Goal: Check status: Check status

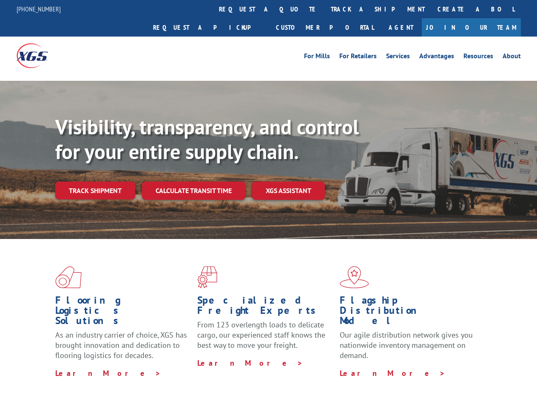
click at [269, 200] on div "Visibility, transparency, and control for your entire supply chain. Track shipm…" at bounding box center [296, 174] width 482 height 119
click at [325, 9] on link "track a shipment" at bounding box center [378, 9] width 107 height 18
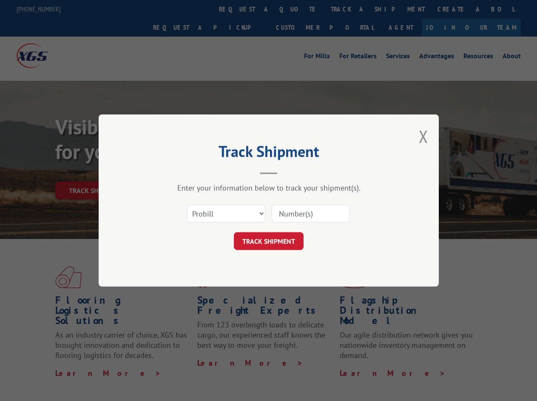
scroll to position [270, 0]
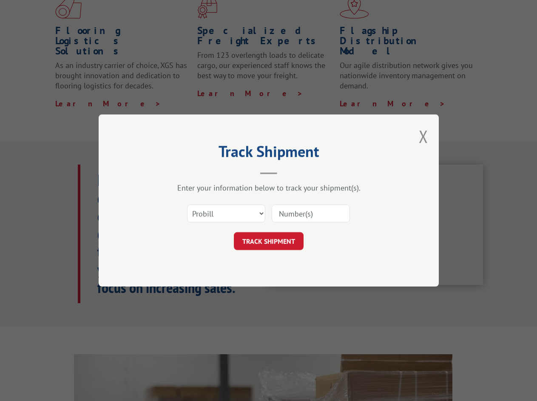
click at [297, 9] on div "Track Shipment Enter your information below to track your shipment(s). Select c…" at bounding box center [268, 200] width 537 height 401
click at [350, 9] on div "Track Shipment Enter your information below to track your shipment(s). Select c…" at bounding box center [268, 200] width 537 height 401
click at [95, 172] on div "Track Shipment Enter your information below to track your shipment(s). Select c…" at bounding box center [268, 200] width 537 height 401
click at [193, 172] on header "Track Shipment" at bounding box center [268, 160] width 255 height 29
click at [289, 172] on header "Track Shipment" at bounding box center [268, 160] width 255 height 29
